Goal: Complete application form

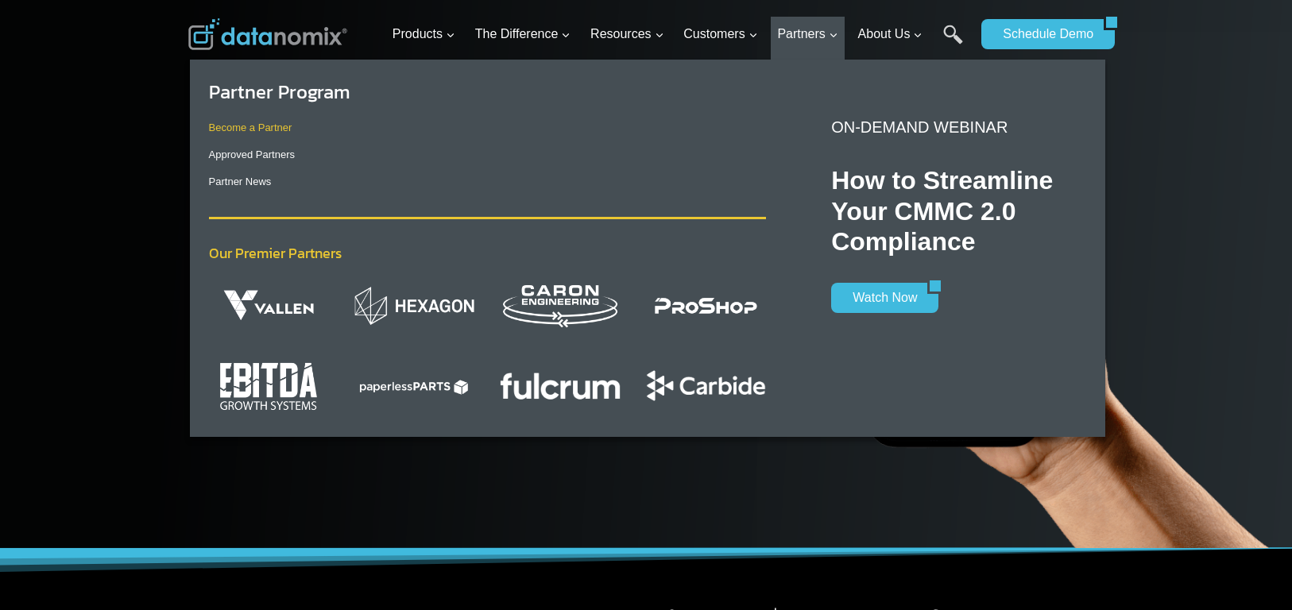
click at [247, 126] on link "Become a Partner" at bounding box center [250, 128] width 83 height 12
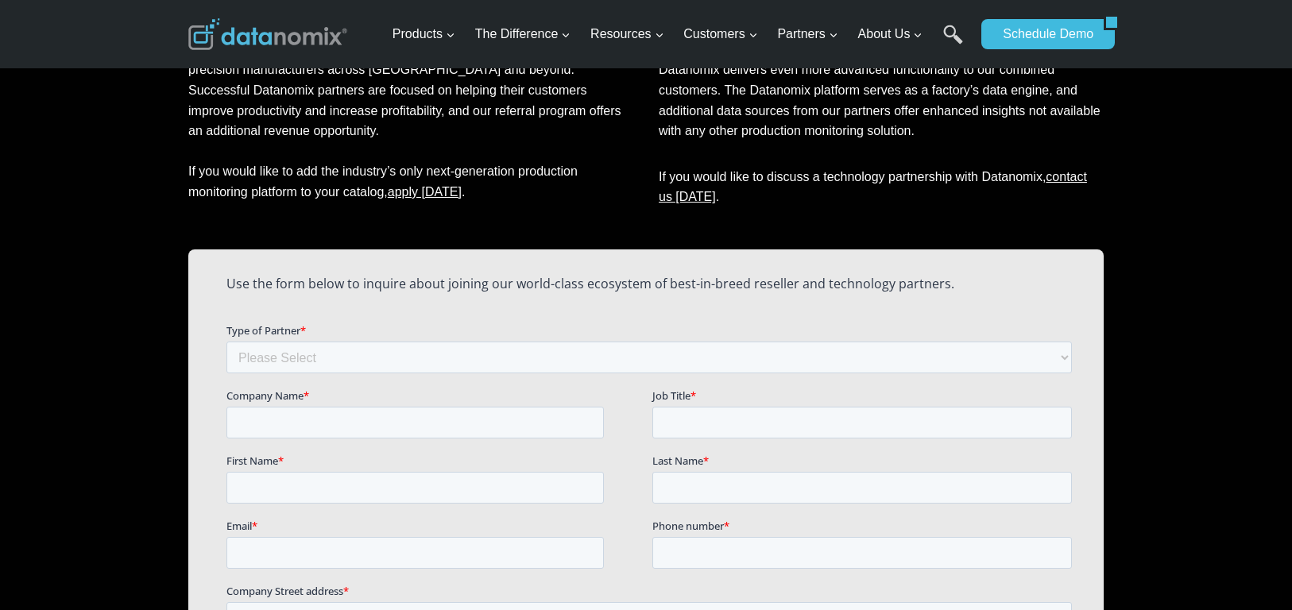
scroll to position [997, 0]
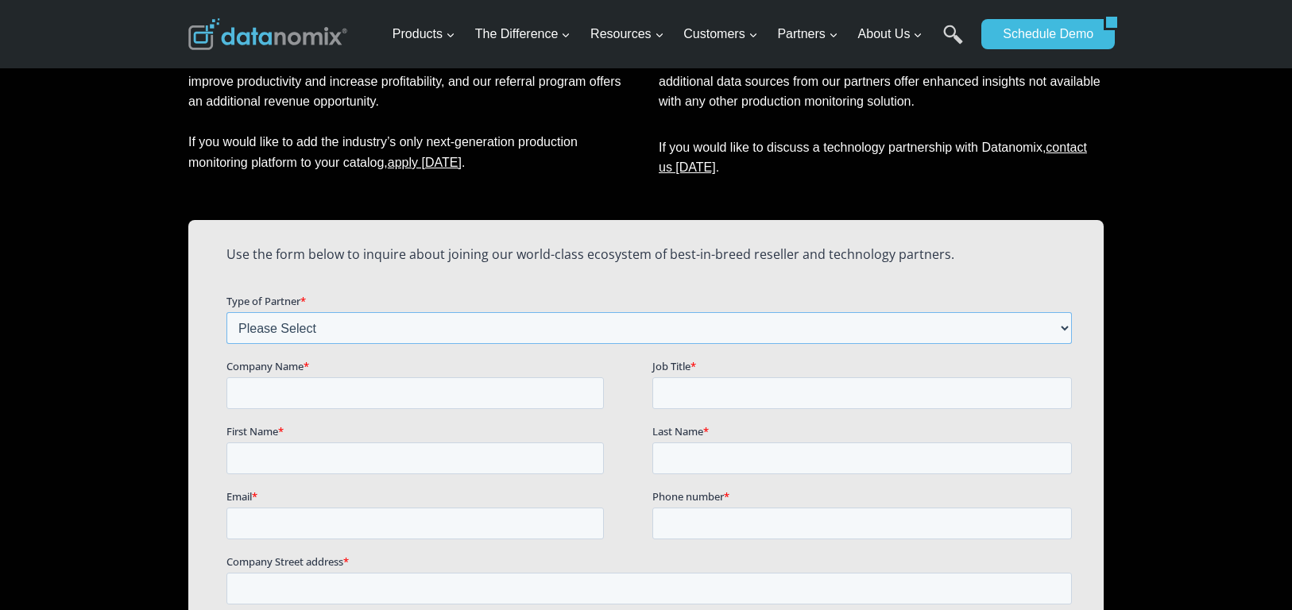
select select "Technology Partner"
type input "Skody AI"
type input "[PERSON_NAME]"
type input "Lebedev"
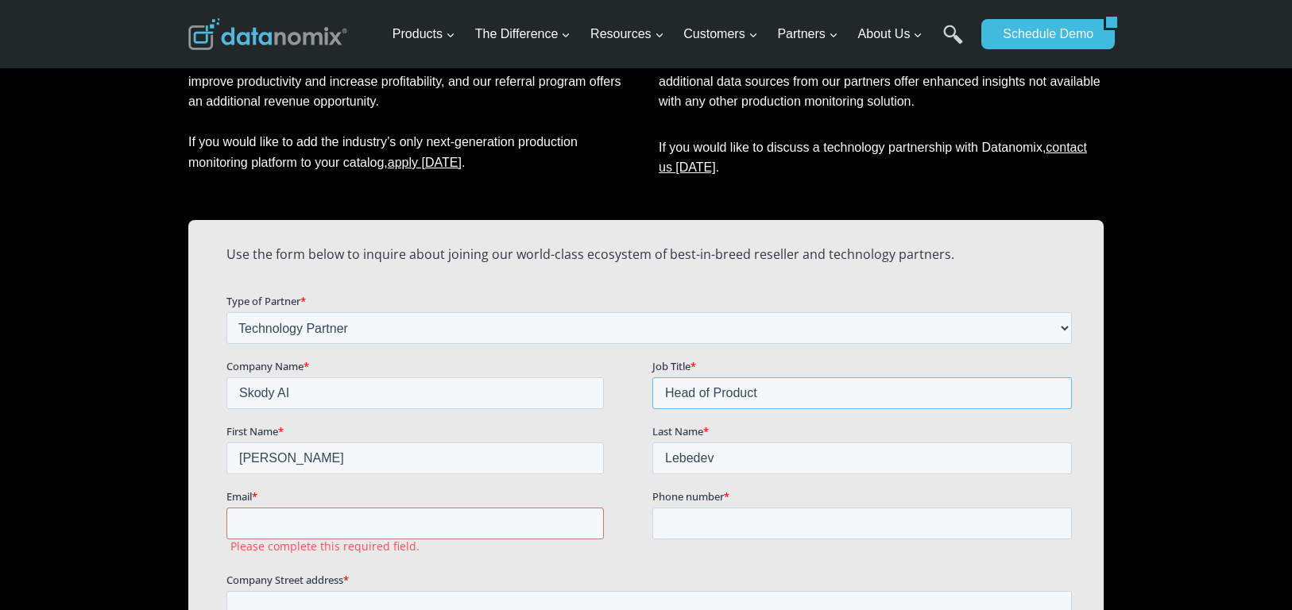
type input "Head of Product"
click at [309, 520] on input "Email *" at bounding box center [416, 523] width 378 height 32
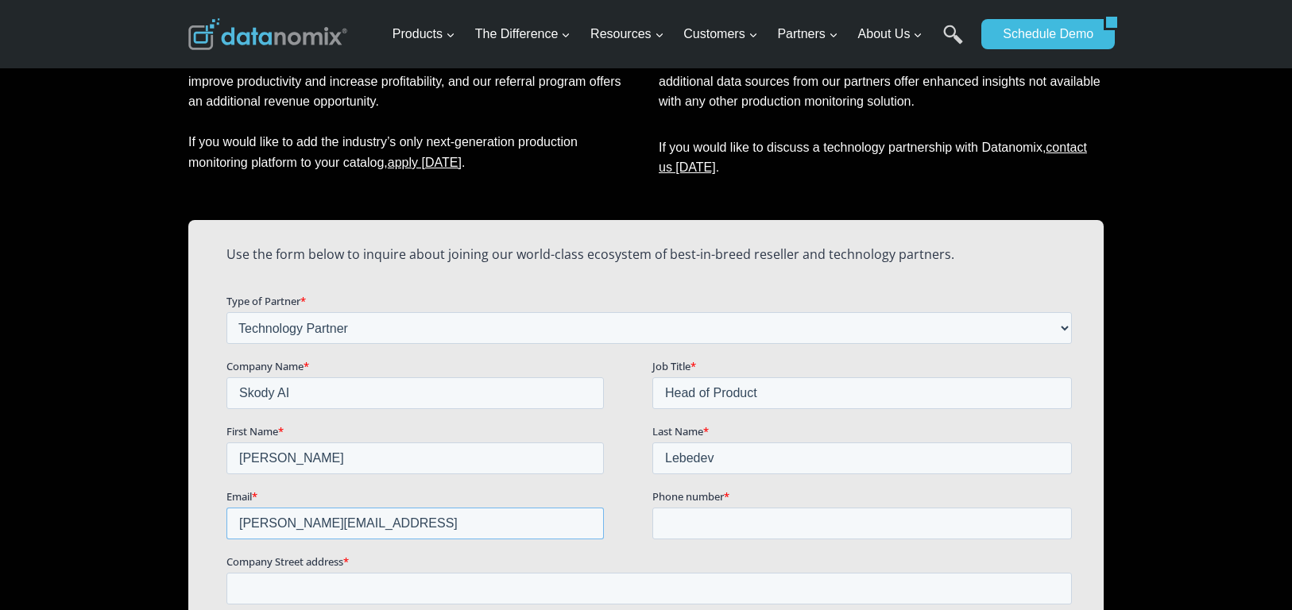
type input "[PERSON_NAME][EMAIL_ADDRESS]"
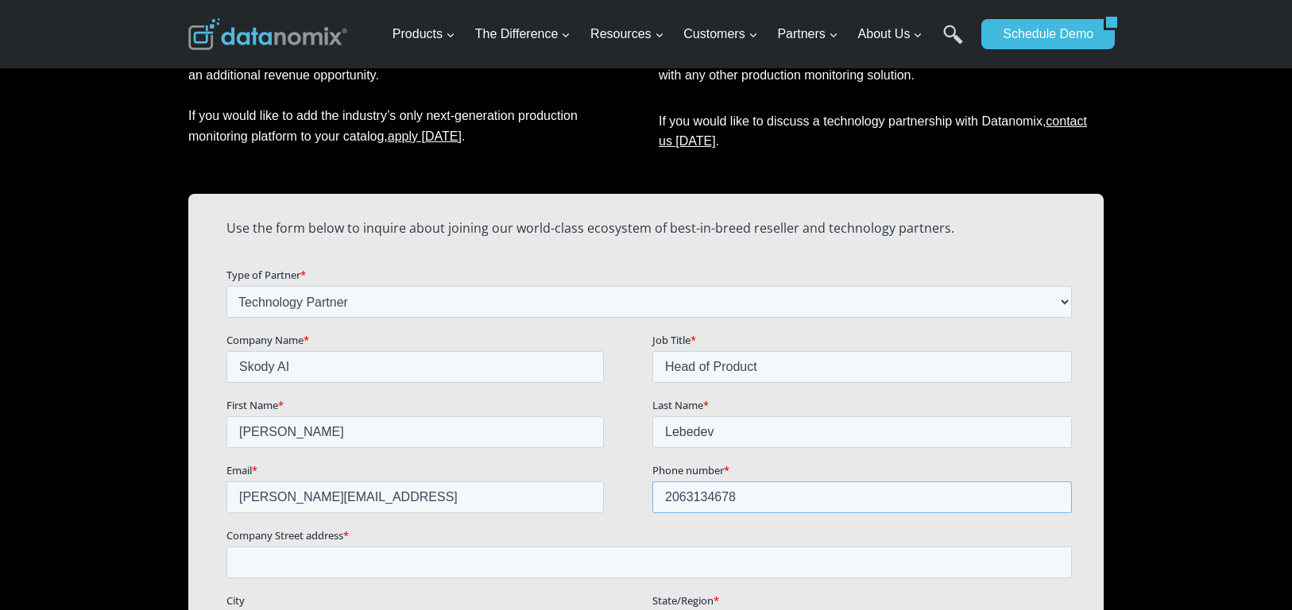
scroll to position [1059, 0]
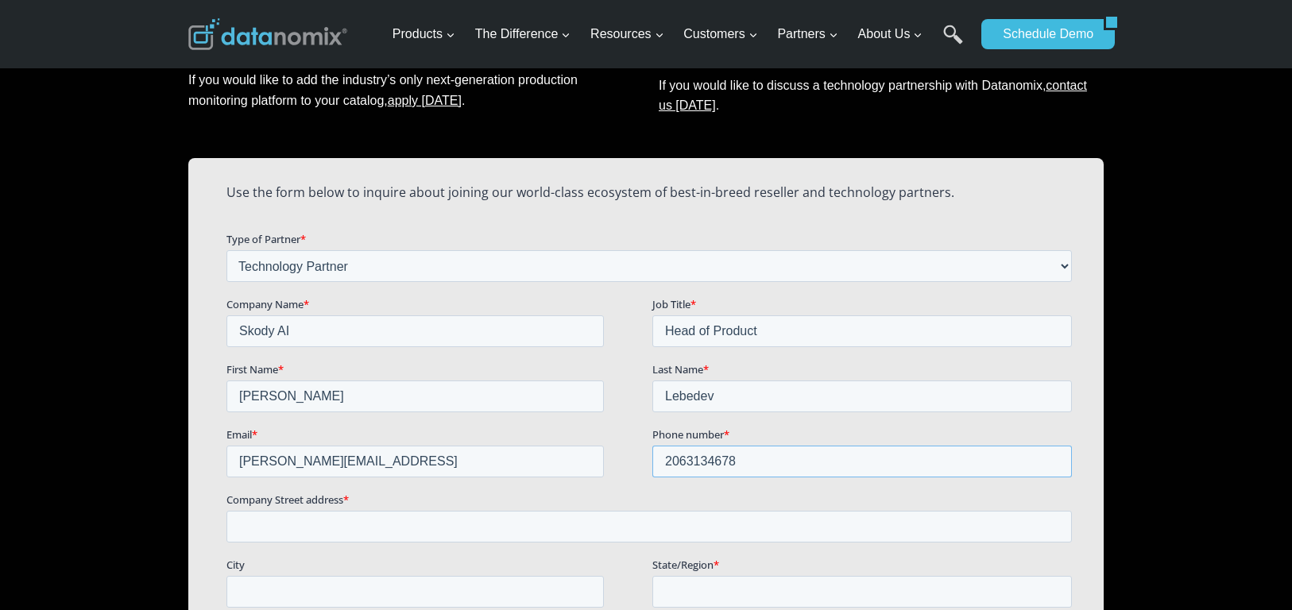
type input "2063134678"
type input "[STREET_ADDRESS]"
type input "[PERSON_NAME]"
type input "WA"
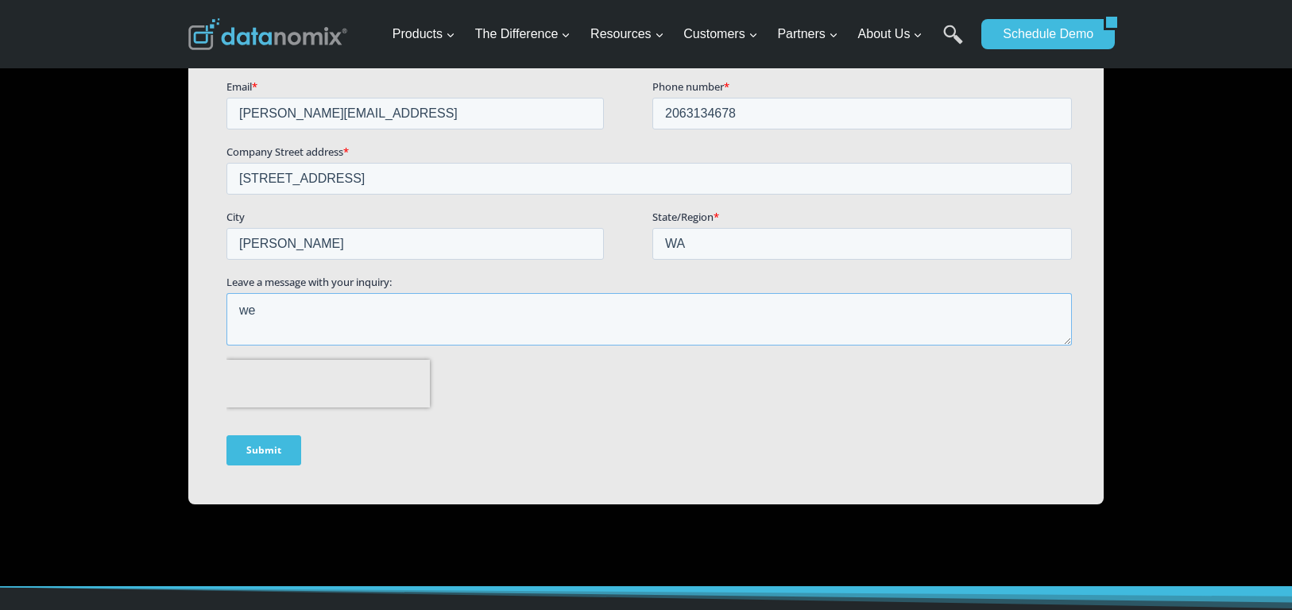
type textarea "w"
drag, startPoint x: 279, startPoint y: 304, endPoint x: 432, endPoint y: 115, distance: 243.6
click at [227, 298] on html "Use the form below to inquire about joining our world-class ecosystem of best-i…" at bounding box center [653, 158] width 852 height 671
paste textarea "We’re building an APS (Advanced Planning & Scheduling) module for ERP systems a…"
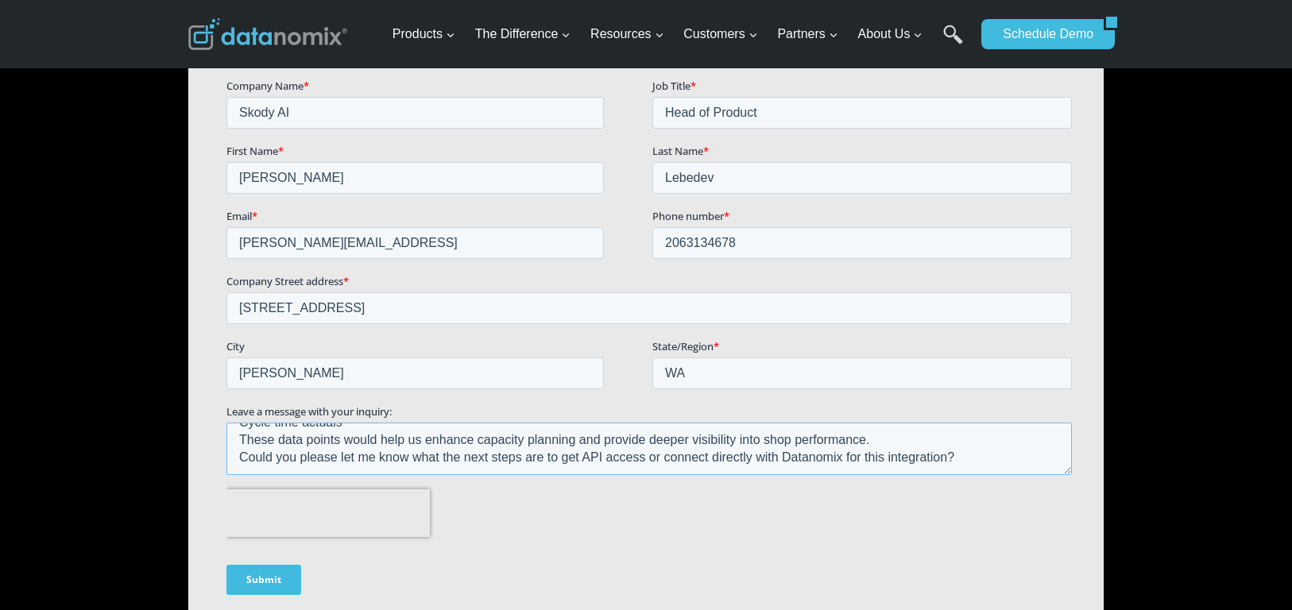
scroll to position [1280, 0]
type textarea "We’re building an APS (Advanced Planning & Scheduling) module for ERP systems a…"
click at [275, 571] on input "Submit" at bounding box center [264, 577] width 75 height 30
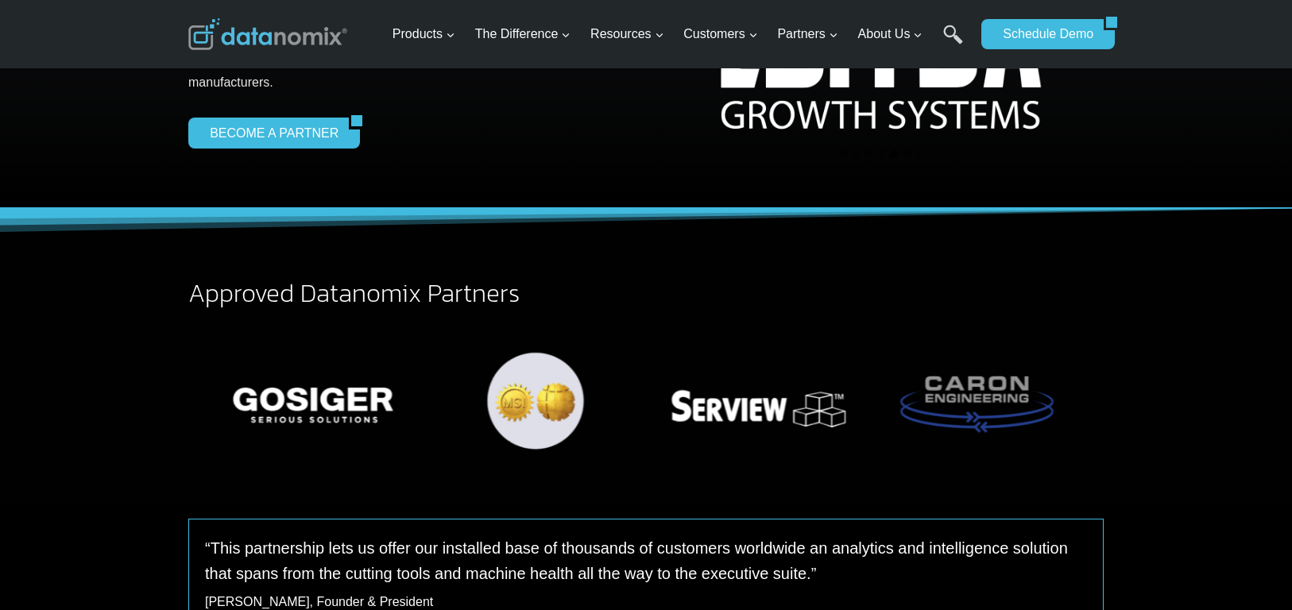
scroll to position [76, 0]
